Goal: Transaction & Acquisition: Obtain resource

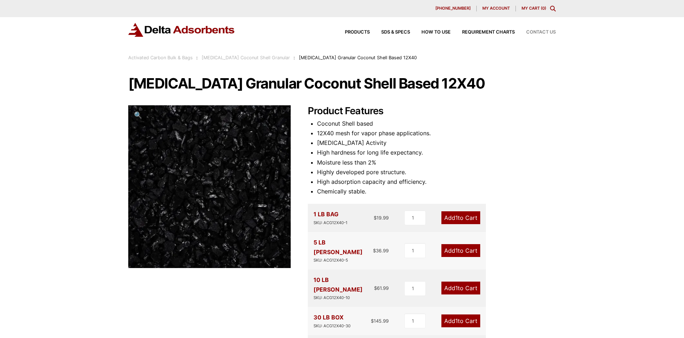
click at [536, 31] on span "Contact Us" at bounding box center [541, 32] width 30 height 5
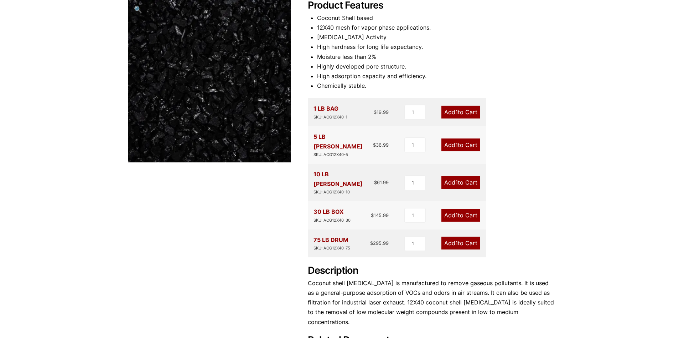
scroll to position [182, 0]
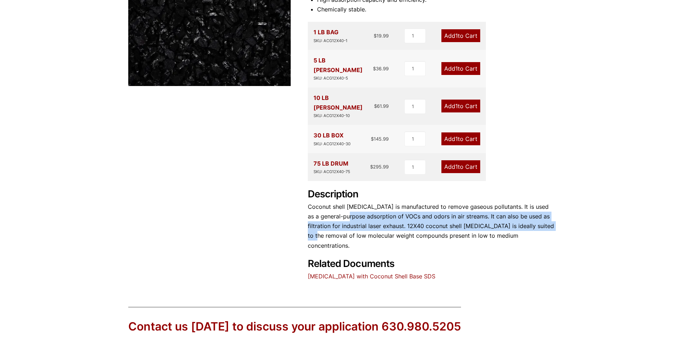
drag, startPoint x: 334, startPoint y: 198, endPoint x: 553, endPoint y: 208, distance: 218.4
click at [553, 208] on p "Coconut shell [MEDICAL_DATA] is manufactured to remove gaseous pollutants. It i…" at bounding box center [432, 226] width 248 height 48
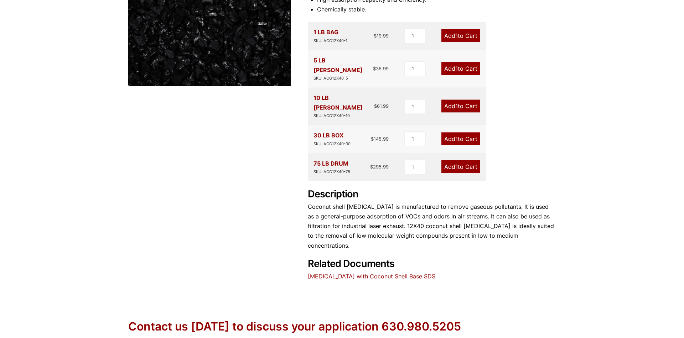
click at [466, 224] on p "Coconut shell [MEDICAL_DATA] is manufactured to remove gaseous pollutants. It i…" at bounding box center [432, 226] width 248 height 48
click at [356, 272] on link "[MEDICAL_DATA] with Coconut Shell Base SDS" at bounding box center [372, 275] width 128 height 7
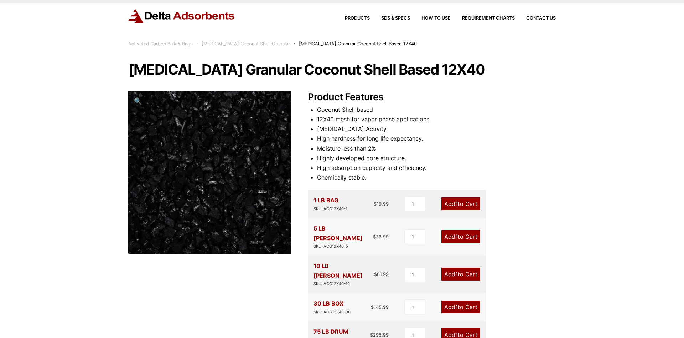
scroll to position [0, 0]
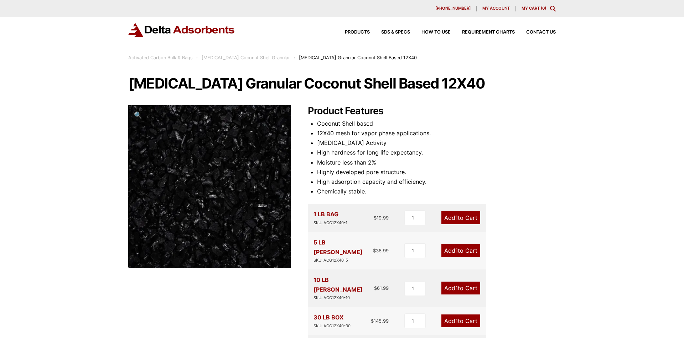
click at [255, 58] on link "Activated Carbon Coconut Shell Granular" at bounding box center [246, 57] width 88 height 5
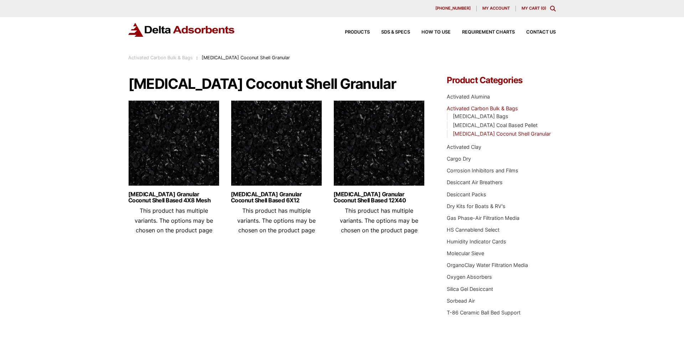
click at [379, 139] on img at bounding box center [379, 144] width 91 height 89
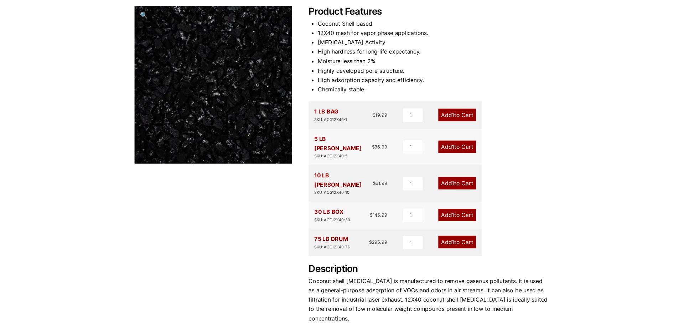
scroll to position [109, 0]
